Goal: Task Accomplishment & Management: Complete application form

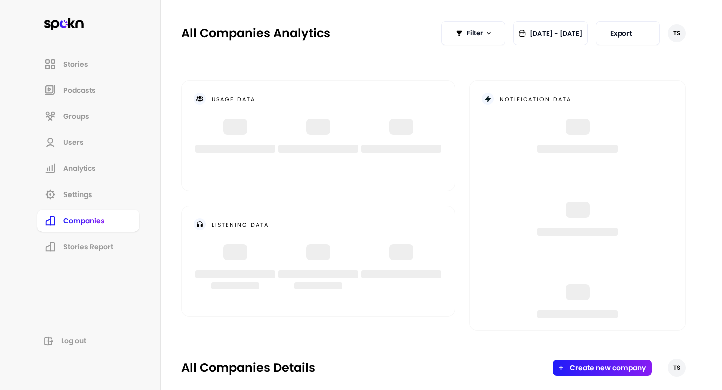
click at [101, 139] on li "Users" at bounding box center [88, 142] width 102 height 22
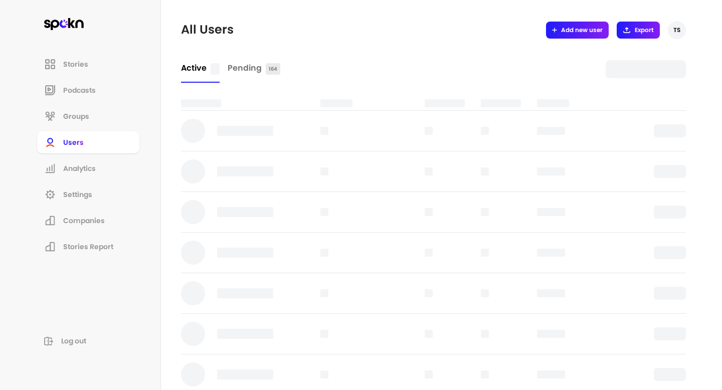
click at [571, 28] on span "Add new user" at bounding box center [582, 30] width 42 height 8
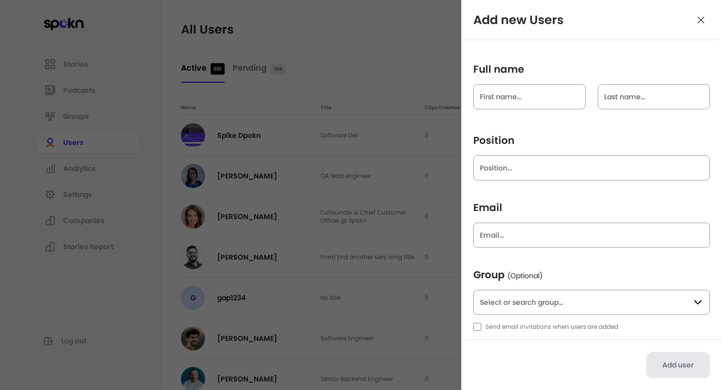
scroll to position [53, 0]
click at [532, 306] on input "text" at bounding box center [591, 303] width 237 height 25
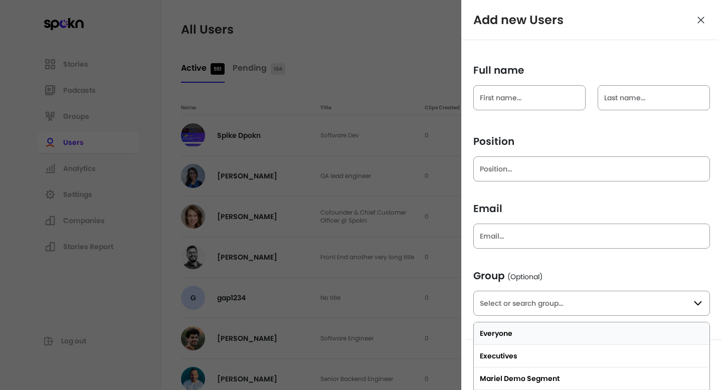
click at [531, 305] on input "text" at bounding box center [591, 303] width 237 height 25
type input "Everyone"
click at [702, 21] on icon at bounding box center [701, 20] width 10 height 14
